Goal: Obtain resource: Obtain resource

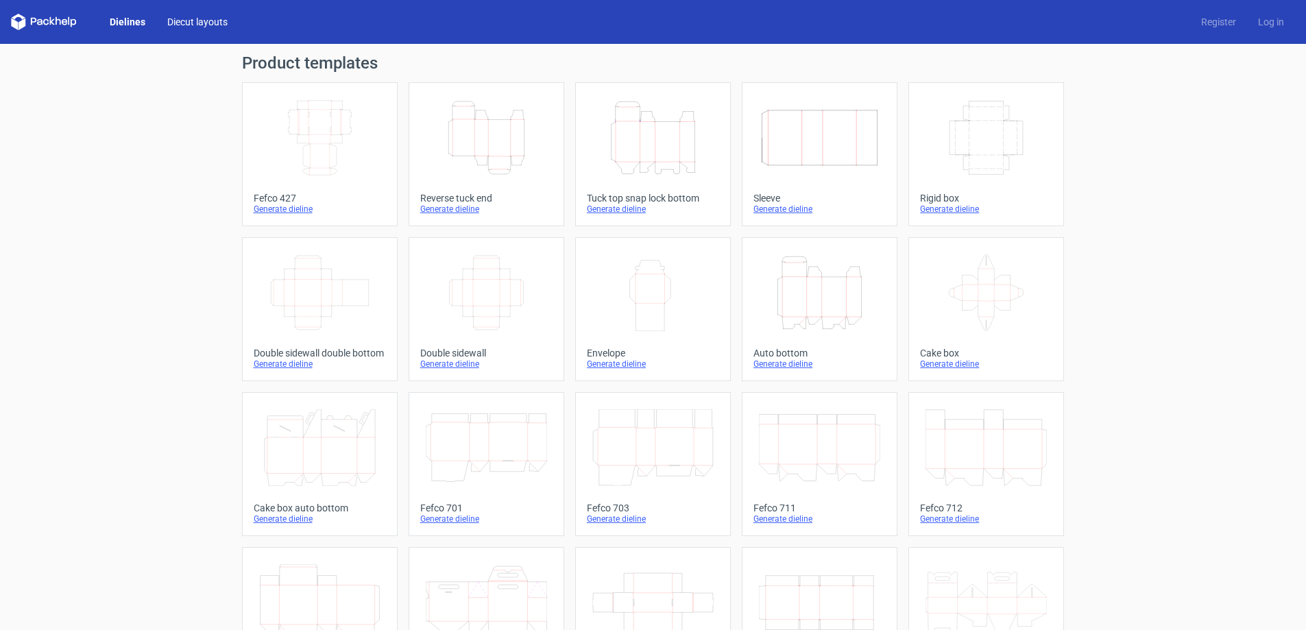
click at [198, 19] on link "Diecut layouts" at bounding box center [197, 22] width 82 height 14
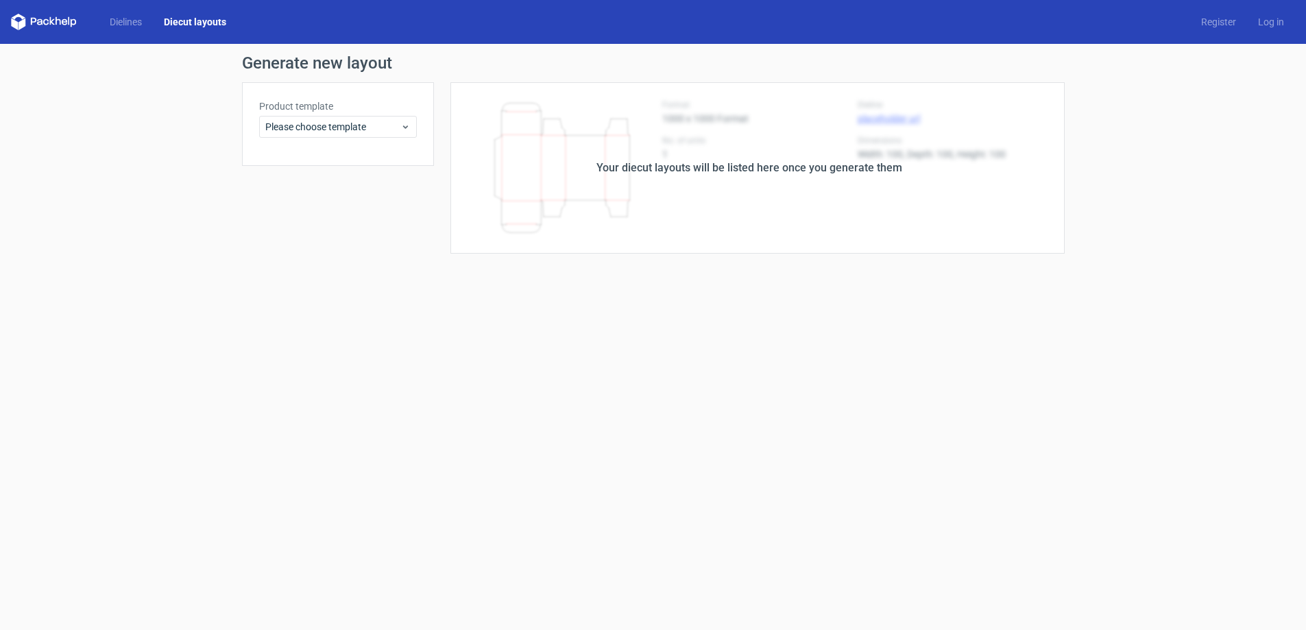
click at [55, 20] on icon at bounding box center [44, 22] width 66 height 16
click at [22, 23] on polygon at bounding box center [22, 24] width 7 height 12
click at [130, 23] on link "Dielines" at bounding box center [126, 22] width 54 height 14
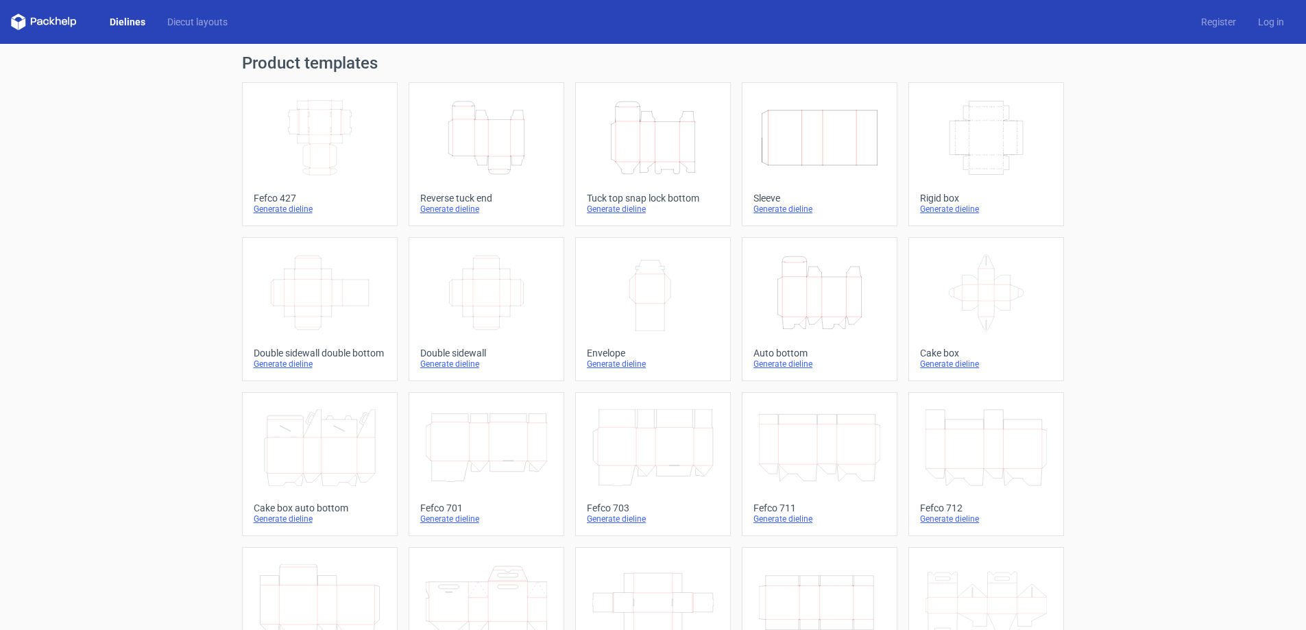
click at [135, 182] on div "Product templates Width Depth Height Fefco 427 Generate dieline Height Depth Wi…" at bounding box center [653, 450] width 1306 height 813
